Goal: Task Accomplishment & Management: Use online tool/utility

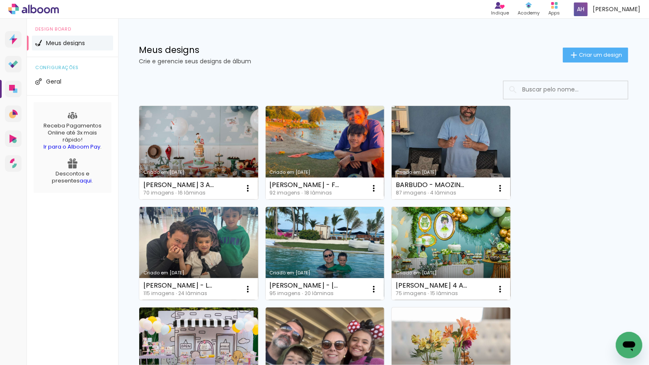
click at [219, 142] on link "Criado em [DATE]" at bounding box center [198, 153] width 119 height 94
